Goal: Use online tool/utility: Utilize a website feature to perform a specific function

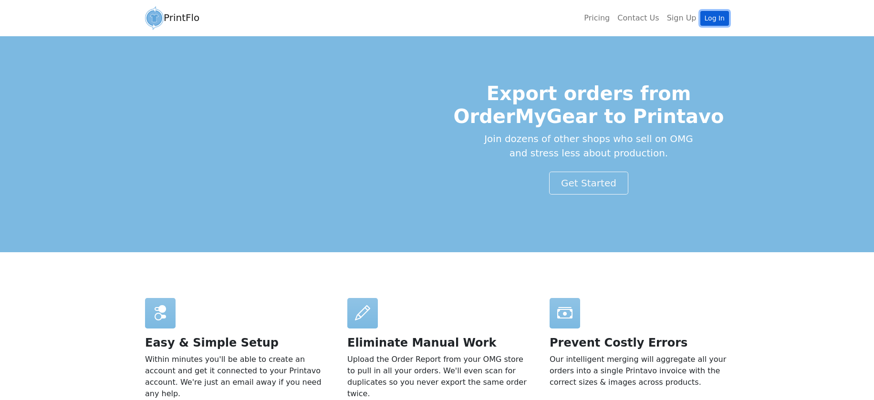
click at [711, 20] on link "Log In" at bounding box center [714, 18] width 29 height 15
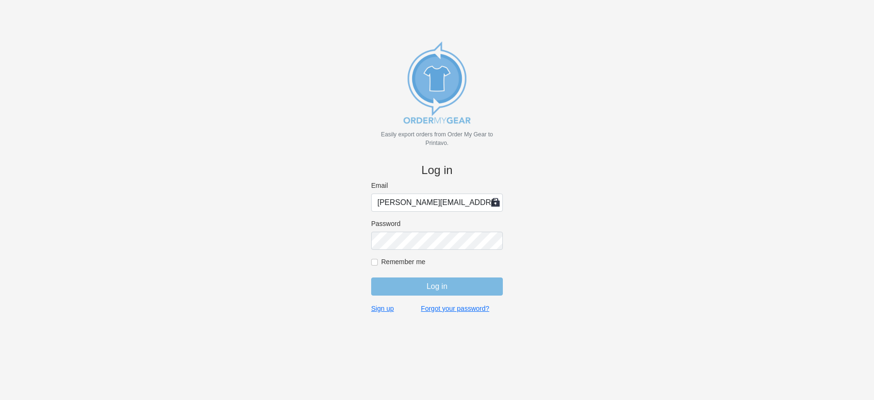
type input "[PERSON_NAME][EMAIL_ADDRESS][DOMAIN_NAME]"
click at [371, 278] on input "Log in" at bounding box center [437, 287] width 132 height 18
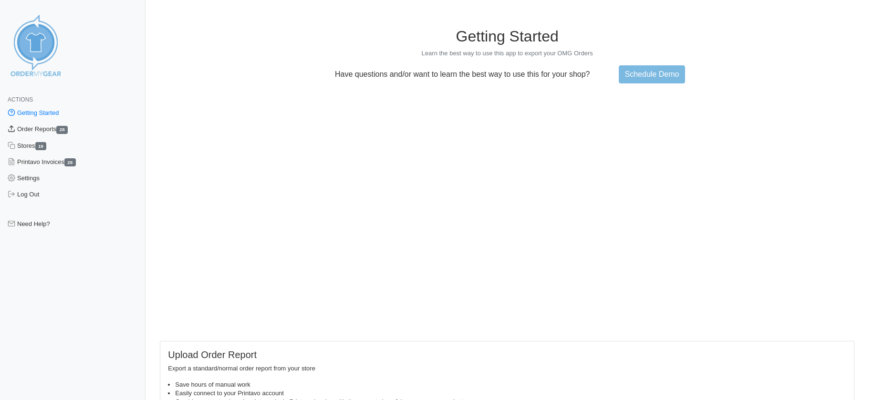
click at [55, 131] on link "Order Reports 28" at bounding box center [72, 129] width 145 height 16
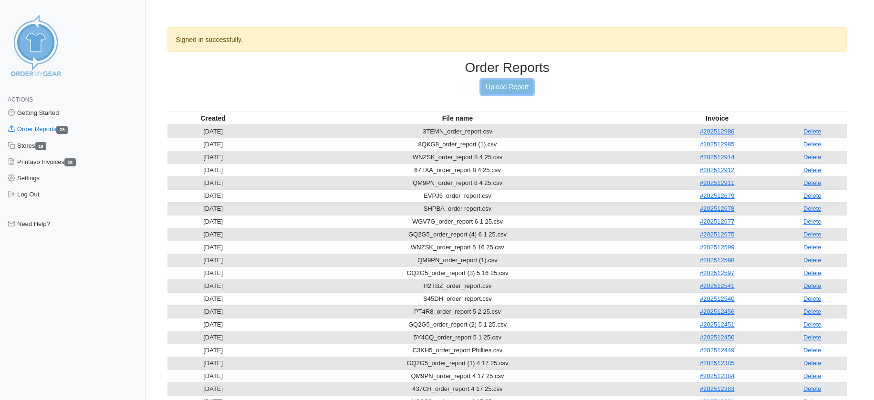
click at [510, 89] on link "Upload Report" at bounding box center [507, 87] width 52 height 15
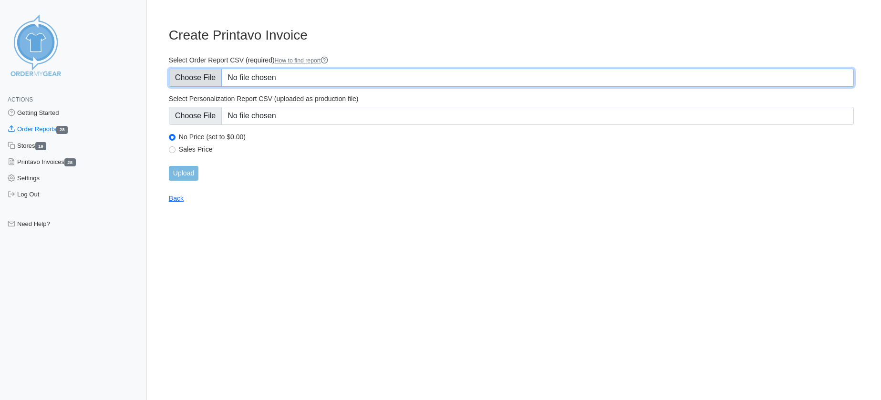
click at [195, 81] on input "Select Order Report CSV (required) How to find report" at bounding box center [511, 78] width 685 height 18
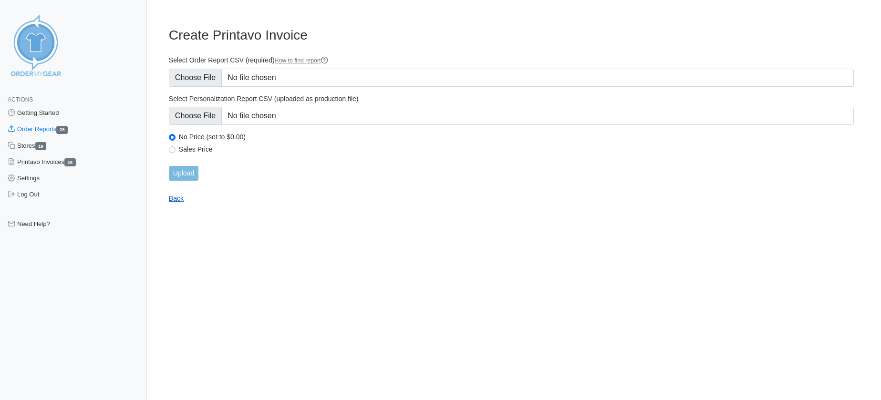
click at [173, 200] on link "Back" at bounding box center [176, 199] width 15 height 8
